Goal: Information Seeking & Learning: Learn about a topic

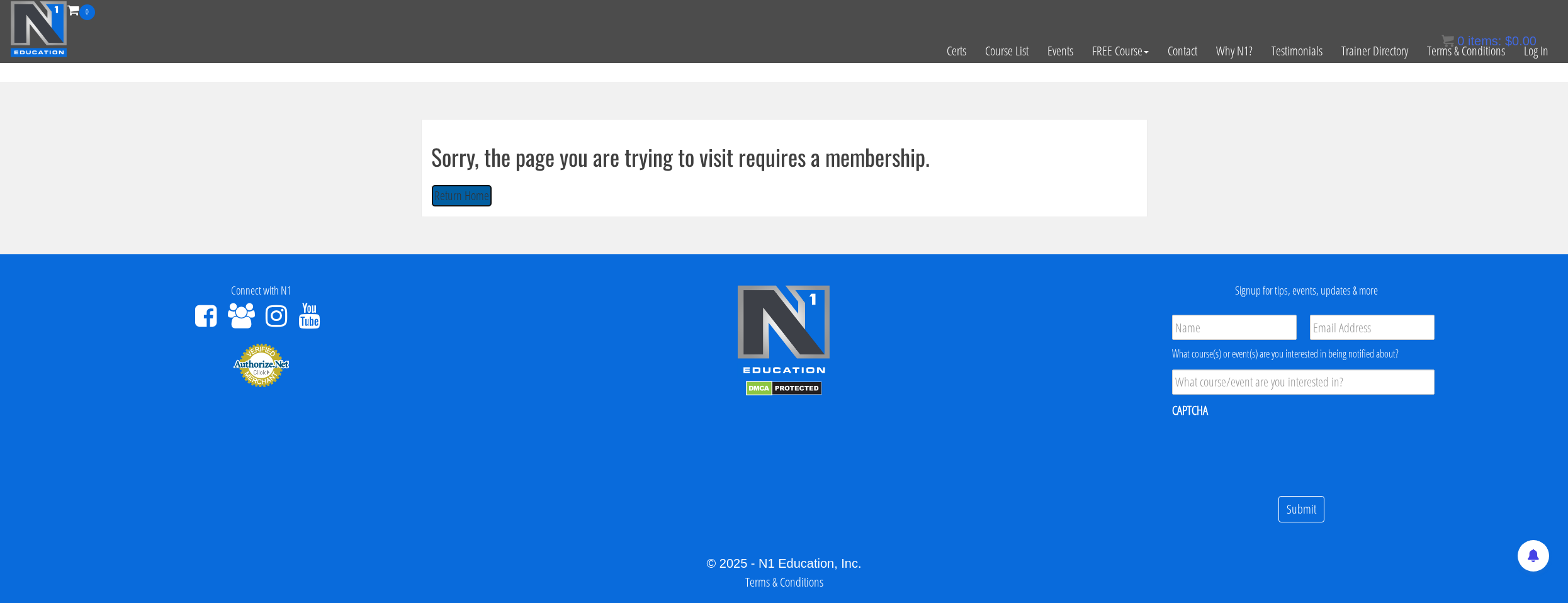
click at [468, 190] on button "Return Home" at bounding box center [461, 196] width 61 height 23
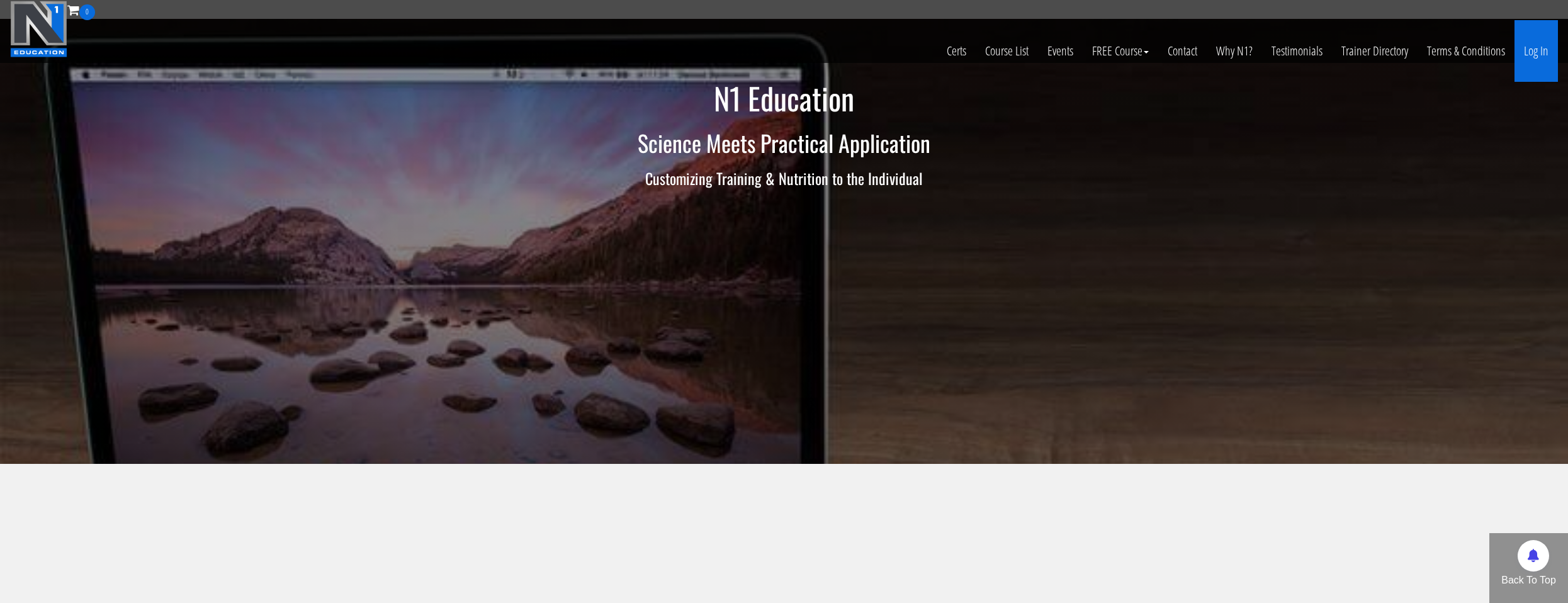
click at [1549, 41] on link "Log In" at bounding box center [1537, 51] width 44 height 62
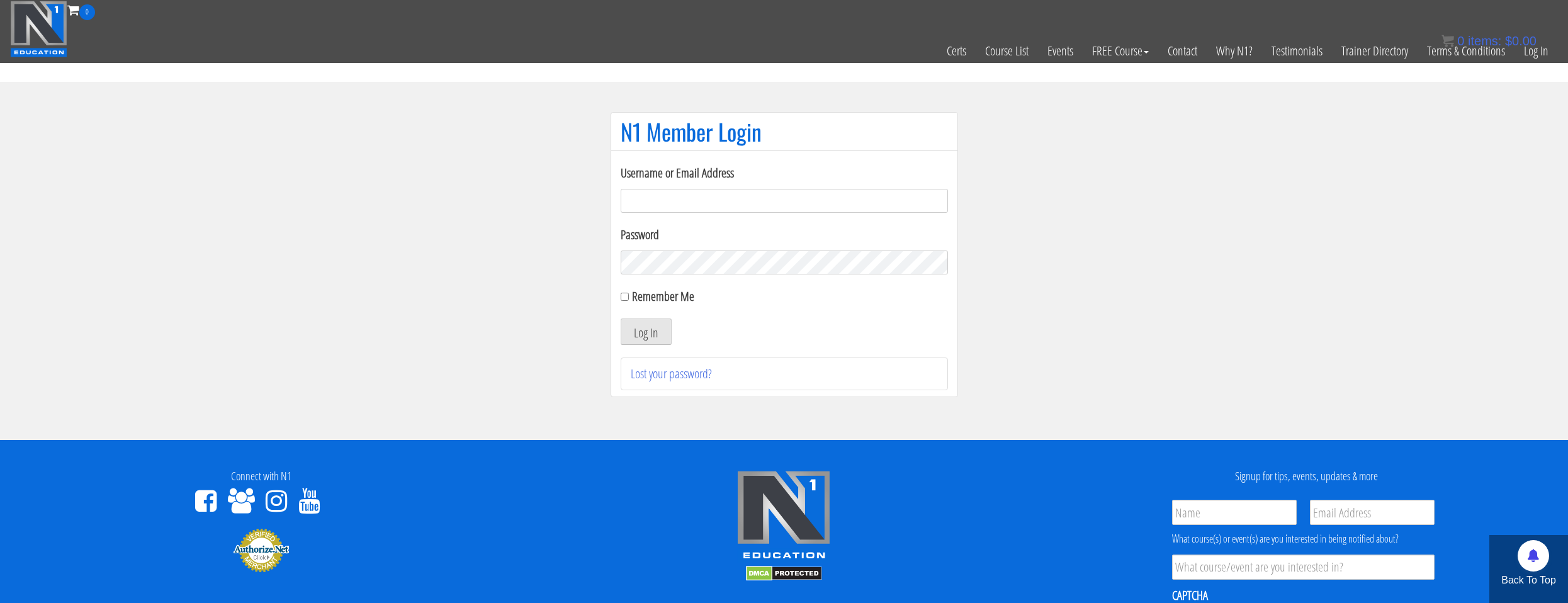
click at [872, 193] on input "Username or Email Address" at bounding box center [784, 201] width 327 height 24
click at [765, 198] on input "Username or Email Address" at bounding box center [784, 201] width 327 height 24
click at [736, 196] on input "Username or Email Address" at bounding box center [784, 201] width 327 height 24
click at [741, 224] on form "Username or Email Address na Password Remember Me Log In" at bounding box center [784, 255] width 327 height 182
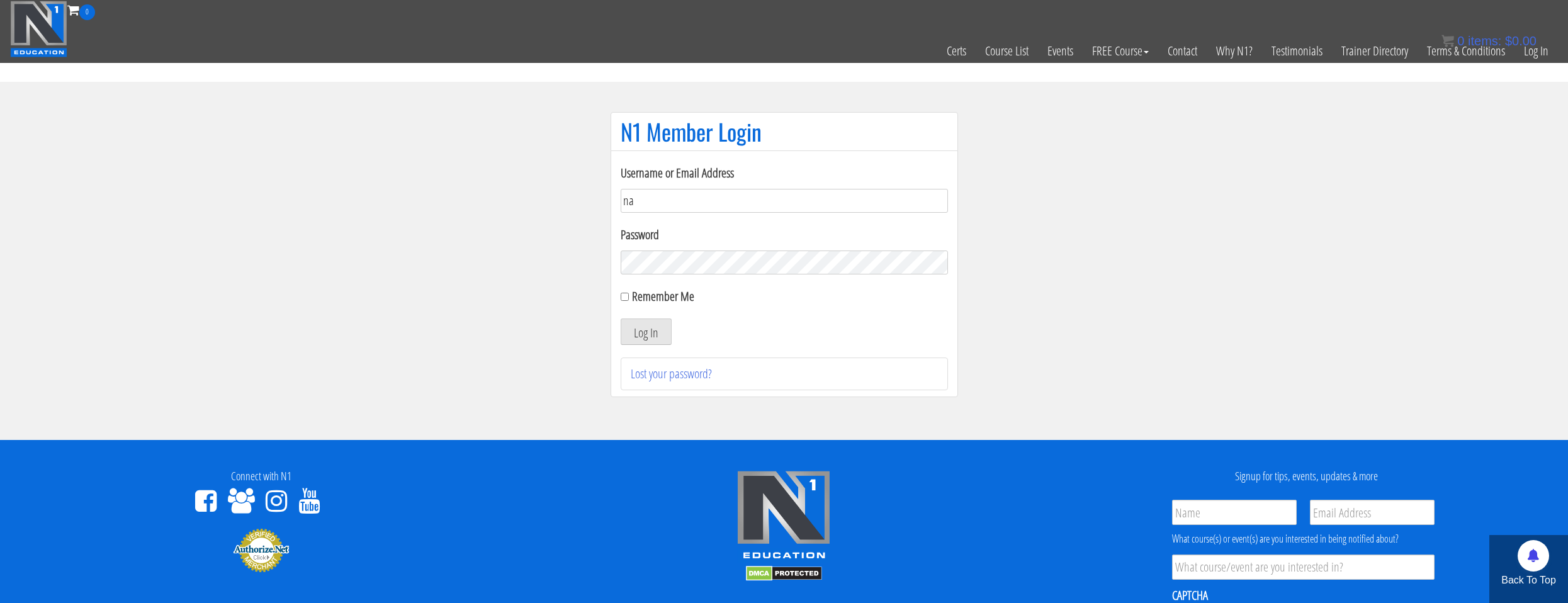
click at [735, 207] on input "na" at bounding box center [784, 201] width 327 height 24
type input "n"
click at [735, 209] on input "Username or Email Address" at bounding box center [784, 201] width 327 height 24
click at [736, 203] on input "Username or Email Address" at bounding box center [784, 201] width 327 height 24
type input "natejb344@hotmail.com"
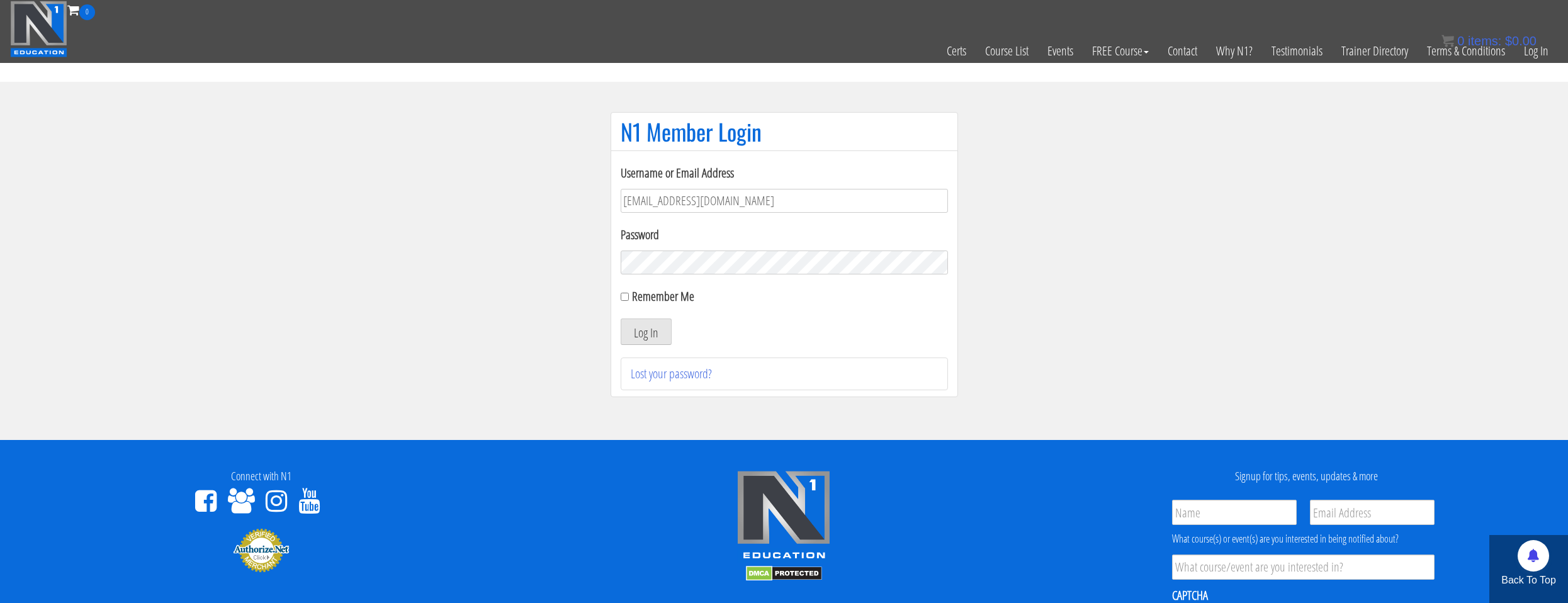
click at [671, 296] on label "Remember Me" at bounding box center [663, 296] width 62 height 17
click at [629, 296] on input "Remember Me" at bounding box center [625, 297] width 8 height 8
checkbox input "true"
click at [662, 331] on button "Log In" at bounding box center [646, 331] width 51 height 26
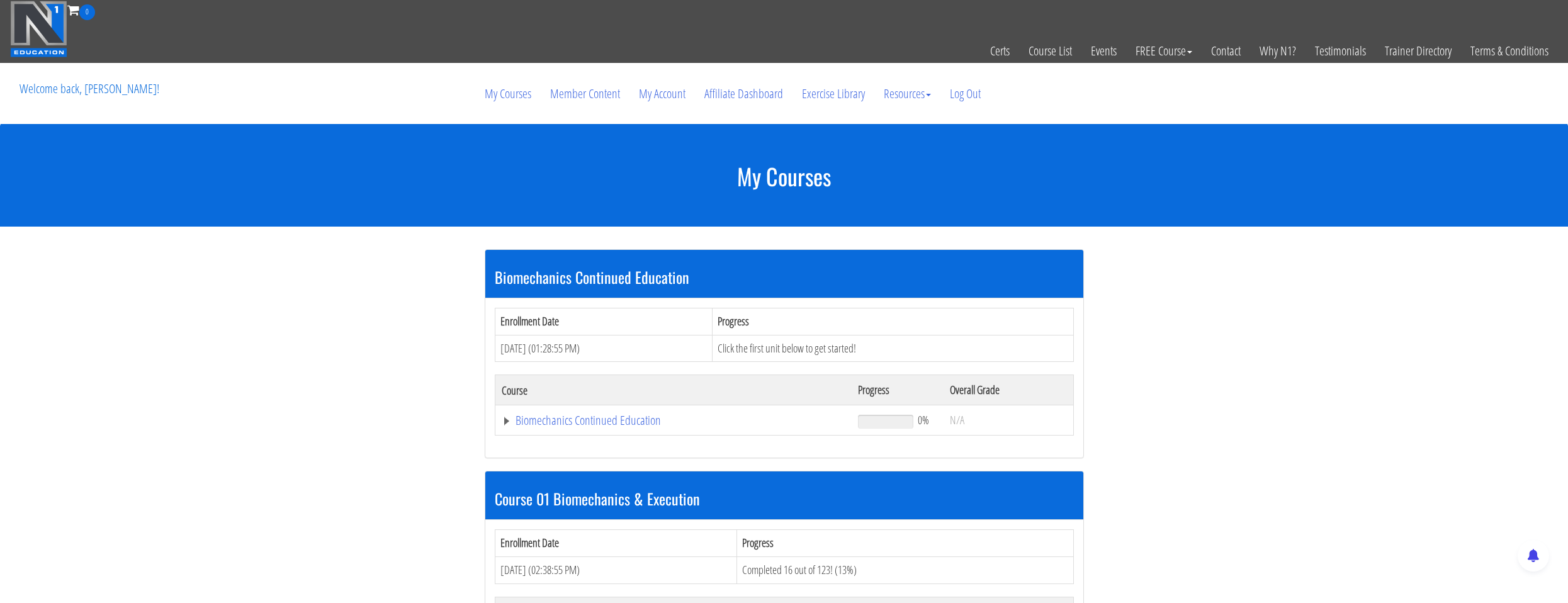
scroll to position [314, 0]
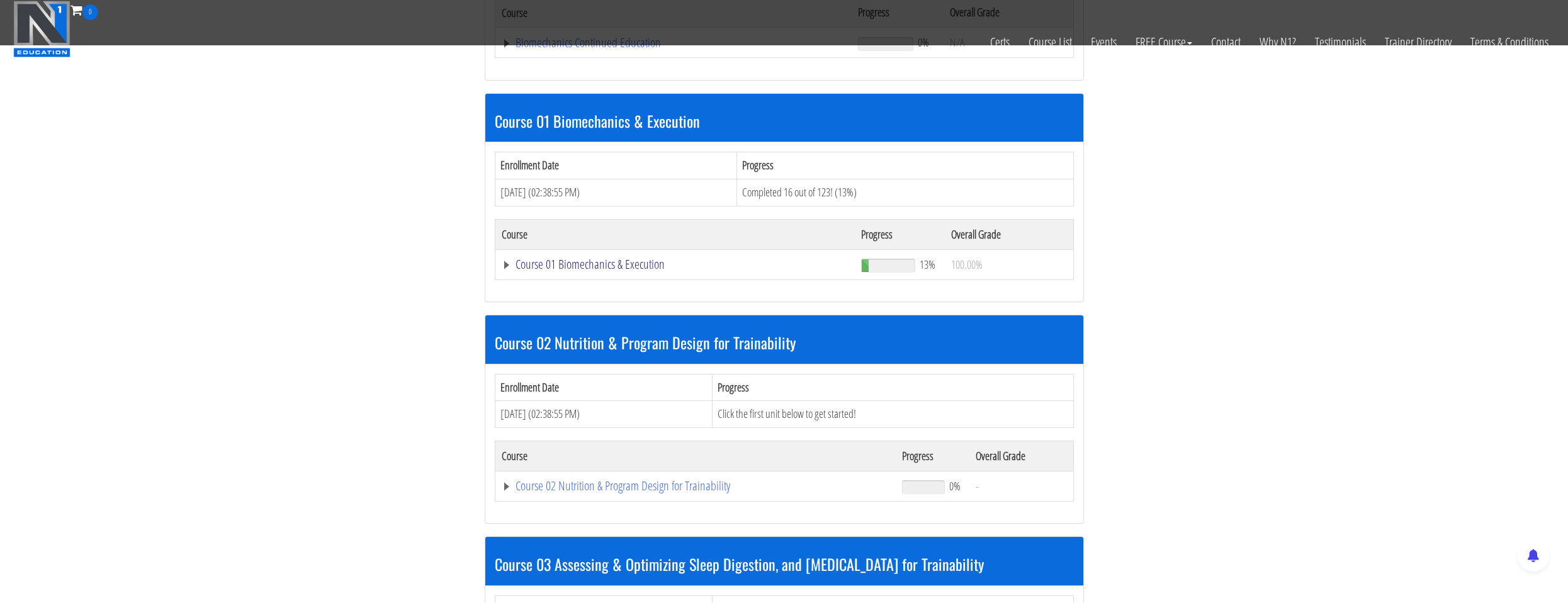
click at [610, 49] on link "Course 01 Biomechanics & Execution" at bounding box center [674, 43] width 344 height 13
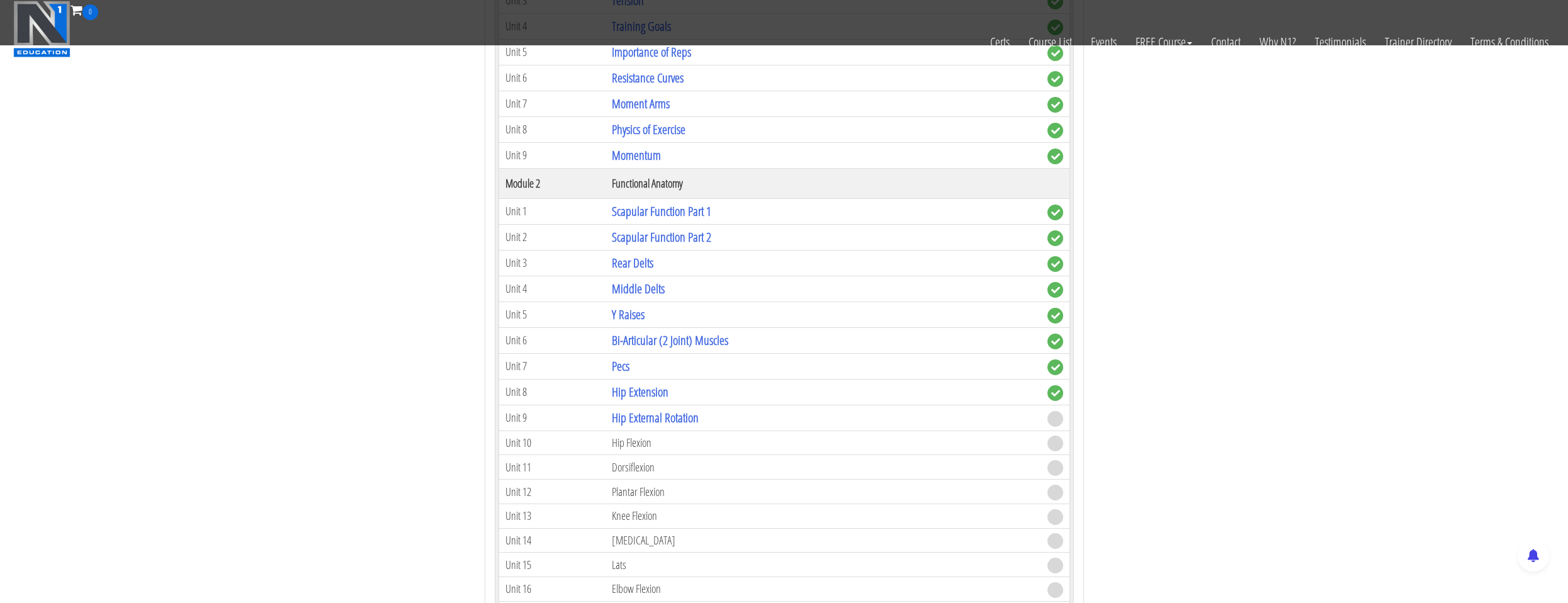
scroll to position [756, 0]
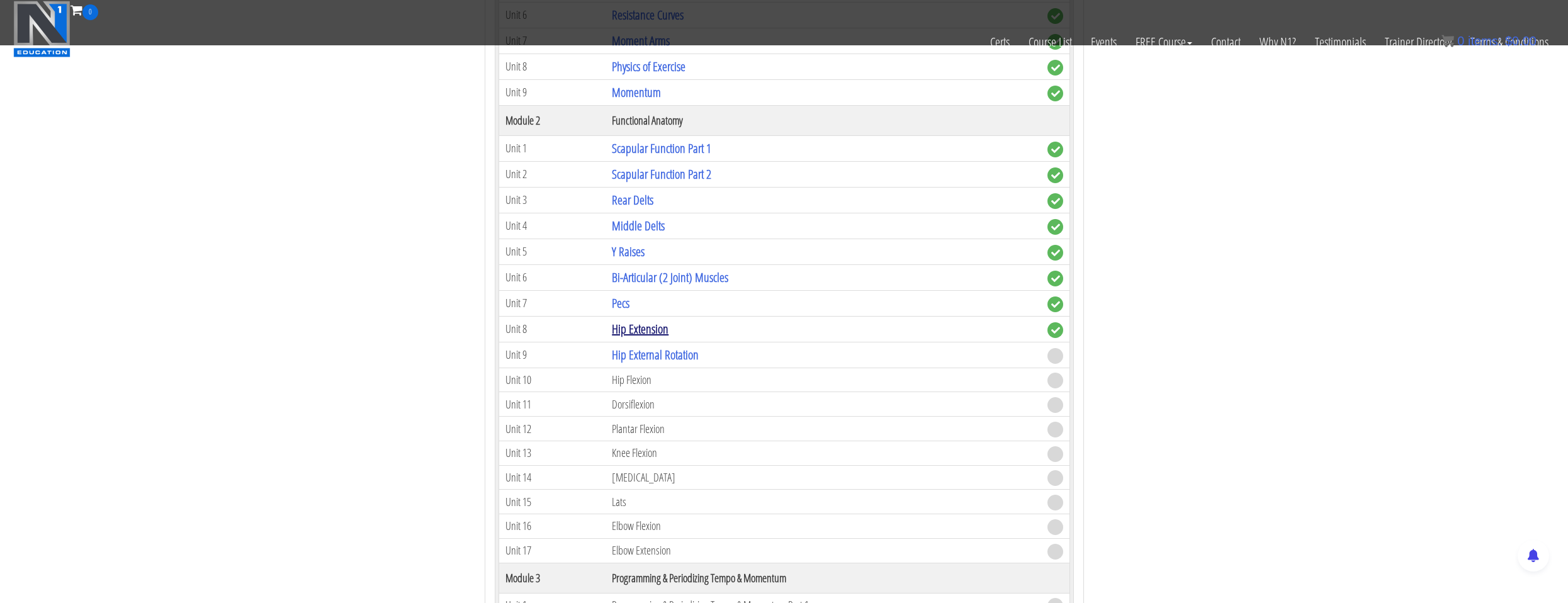
click at [658, 331] on link "Hip Extension" at bounding box center [640, 328] width 57 height 17
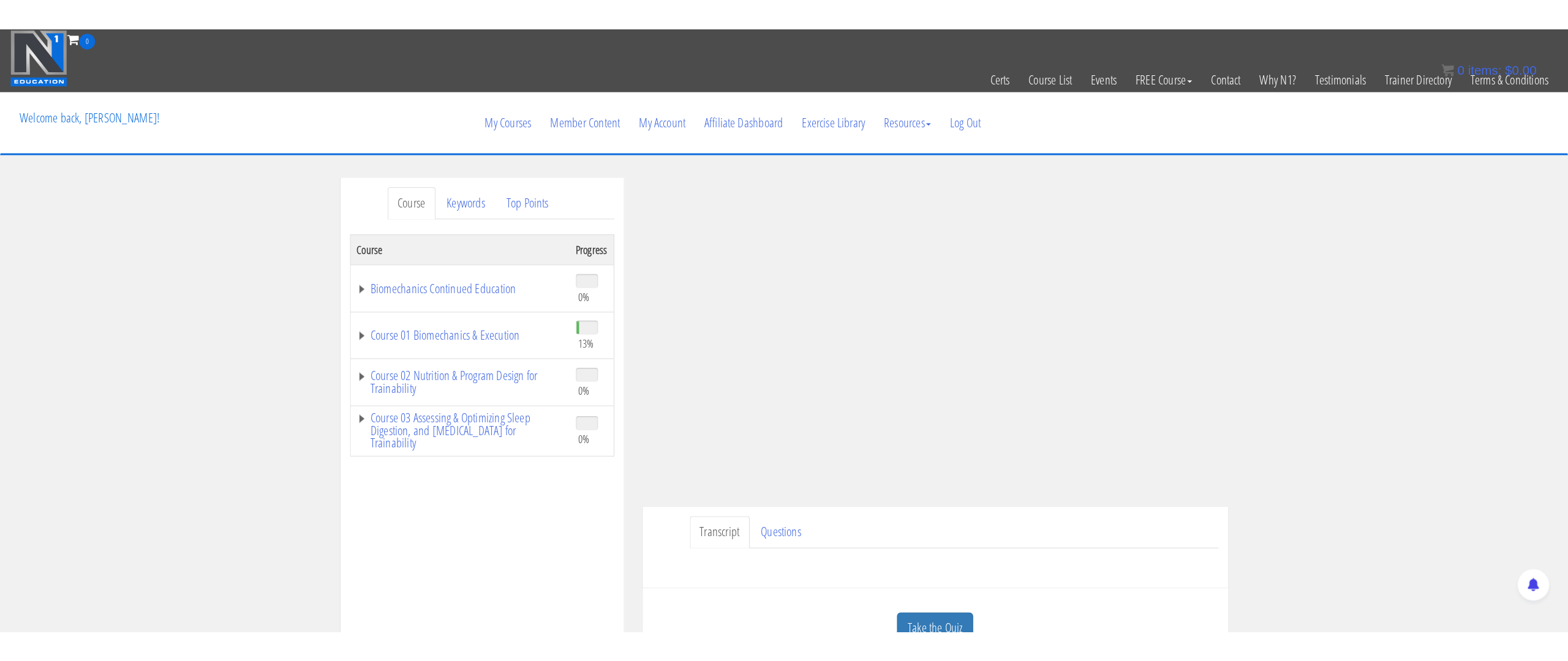
scroll to position [61, 0]
